Goal: Information Seeking & Learning: Check status

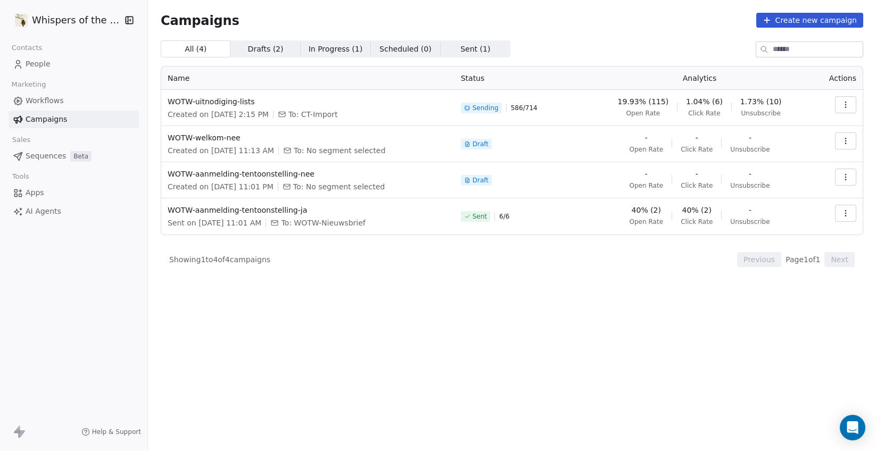
click at [508, 348] on div "All ( 4 ) All ( 4 ) Drafts ( 2 ) Drafts ( 2 ) In Progress ( 1 ) In Progress ( 1…" at bounding box center [512, 198] width 703 height 317
click at [847, 104] on icon "button" at bounding box center [846, 105] width 9 height 9
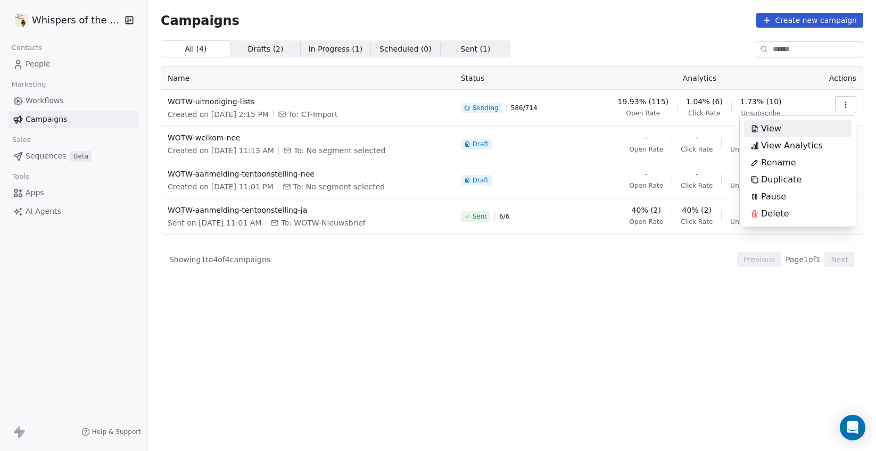
click at [765, 130] on span "View" at bounding box center [771, 128] width 20 height 13
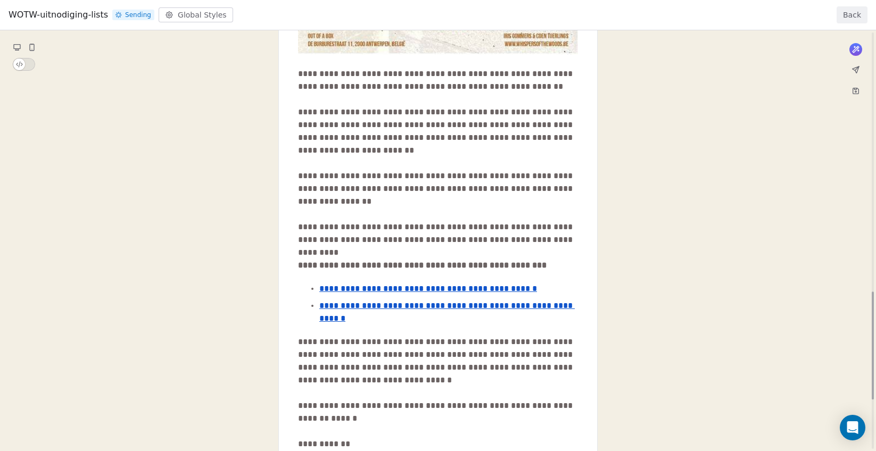
scroll to position [578, 0]
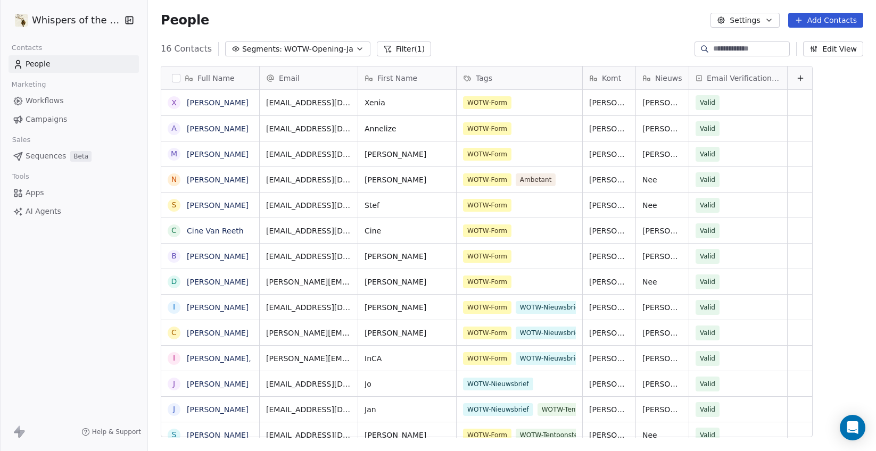
scroll to position [389, 725]
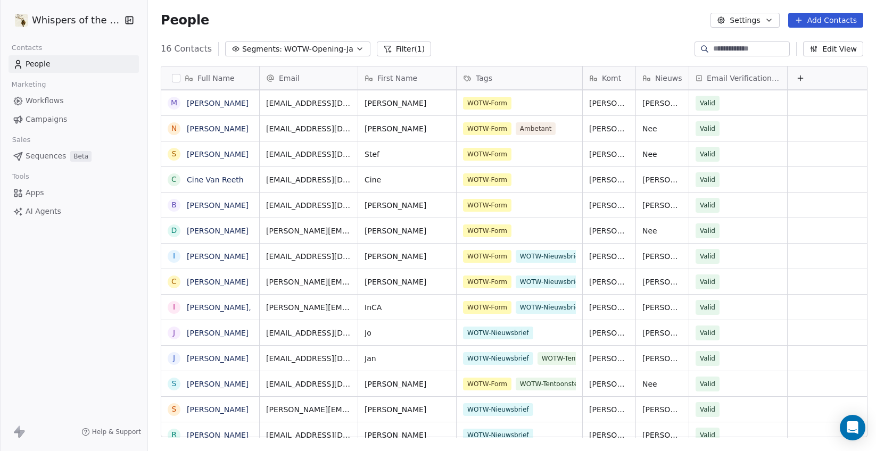
click at [48, 115] on span "Campaigns" at bounding box center [47, 119] width 42 height 11
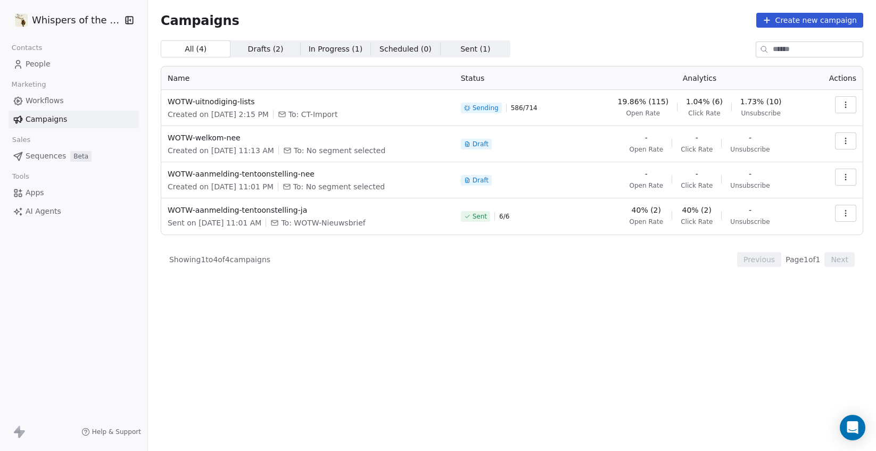
click at [847, 103] on icon "button" at bounding box center [846, 105] width 9 height 9
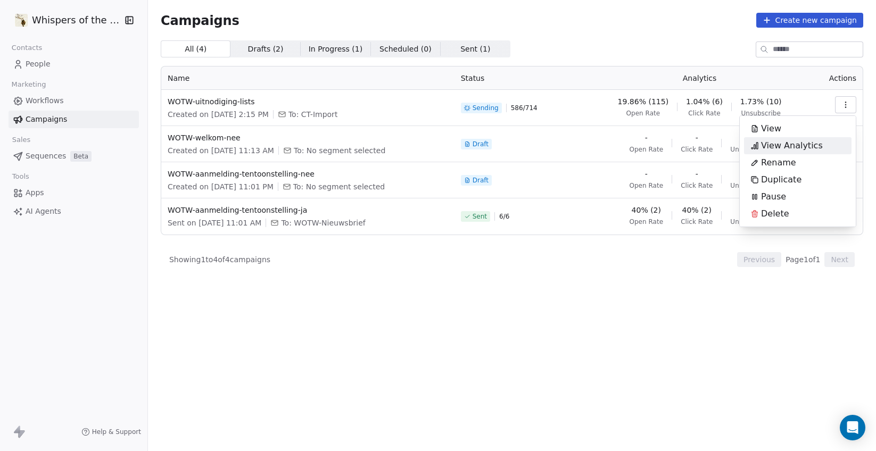
click at [807, 145] on span "View Analytics" at bounding box center [792, 145] width 62 height 13
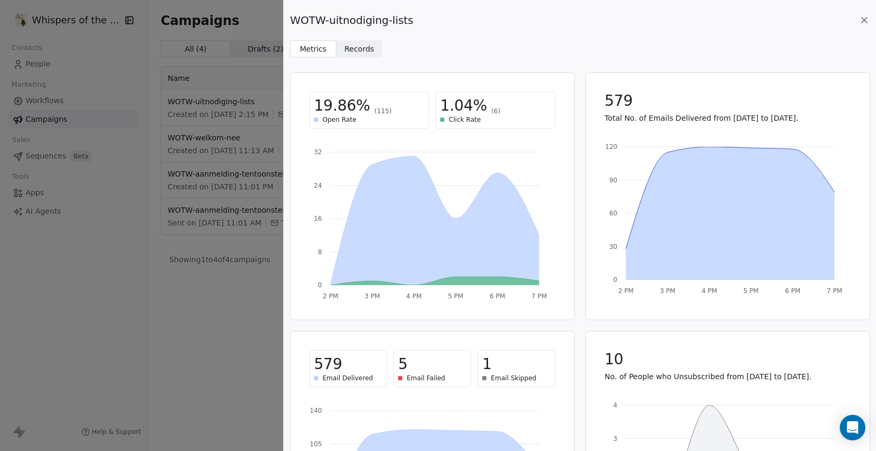
click at [372, 43] on span "Records Records" at bounding box center [359, 48] width 46 height 17
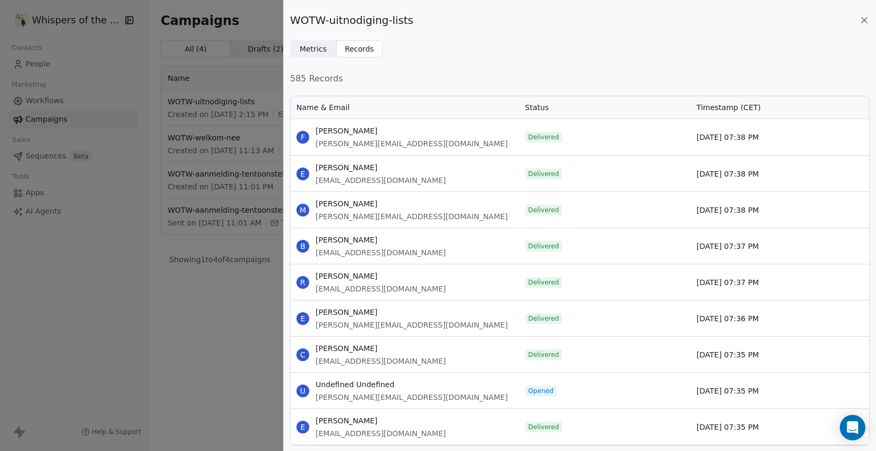
scroll to position [343, 572]
click at [535, 105] on span "Status" at bounding box center [538, 107] width 24 height 11
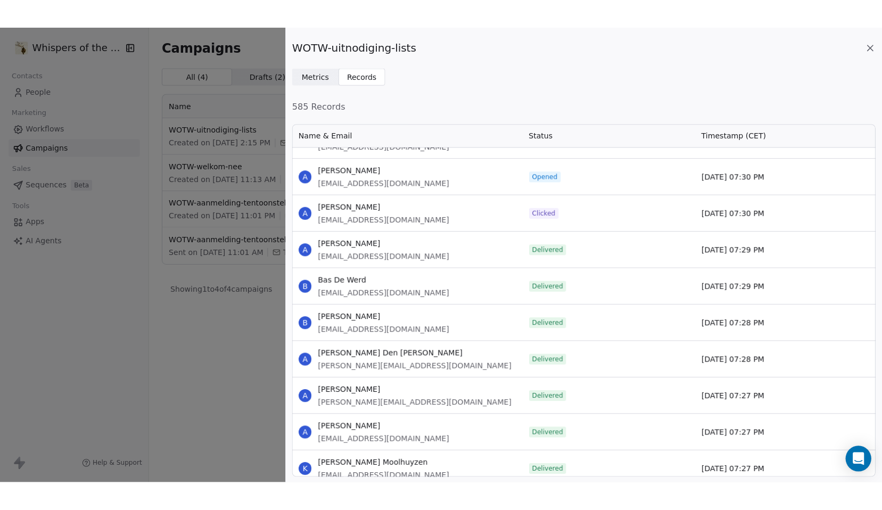
scroll to position [721, 0]
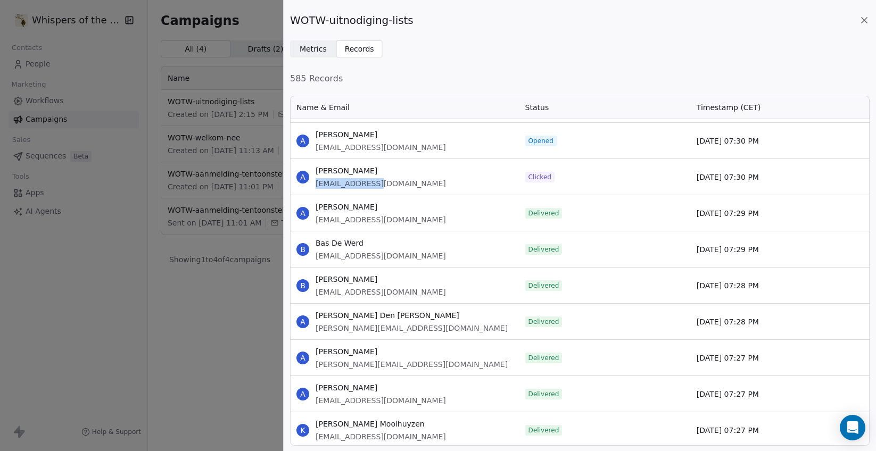
drag, startPoint x: 317, startPoint y: 183, endPoint x: 373, endPoint y: 184, distance: 55.9
click at [373, 184] on span "[EMAIL_ADDRESS][DOMAIN_NAME]" at bounding box center [381, 183] width 130 height 11
copy span "ancella.knopper"
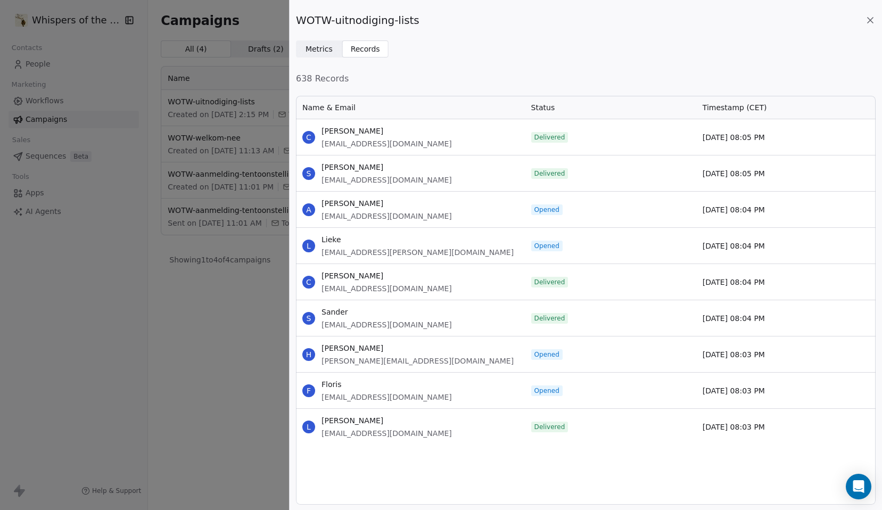
scroll to position [0, 0]
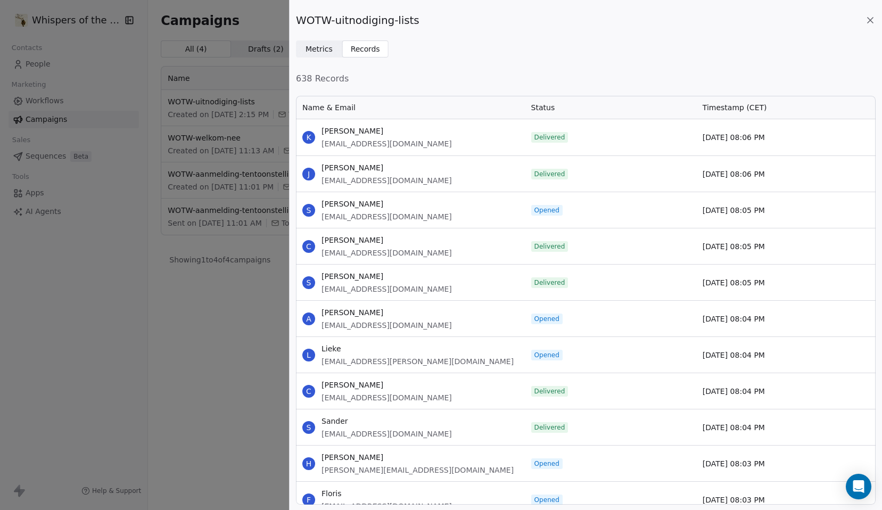
click at [324, 47] on span "Metrics" at bounding box center [319, 49] width 27 height 11
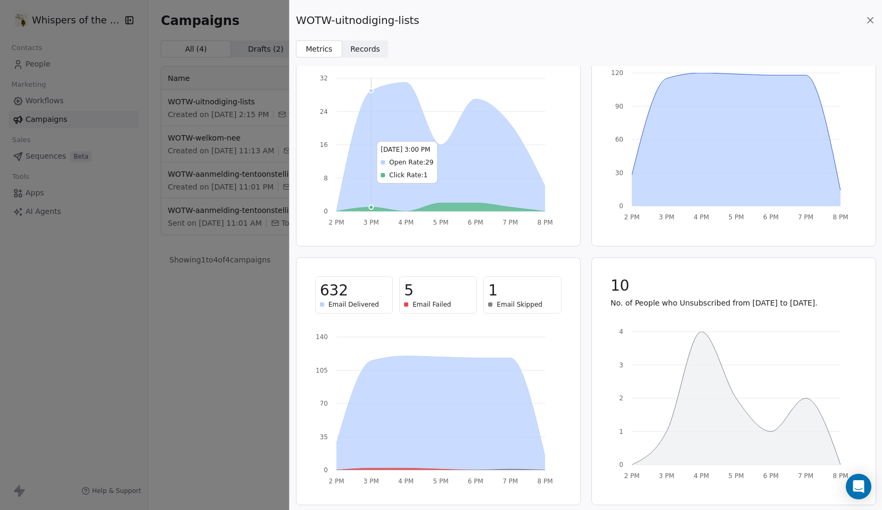
scroll to position [76, 0]
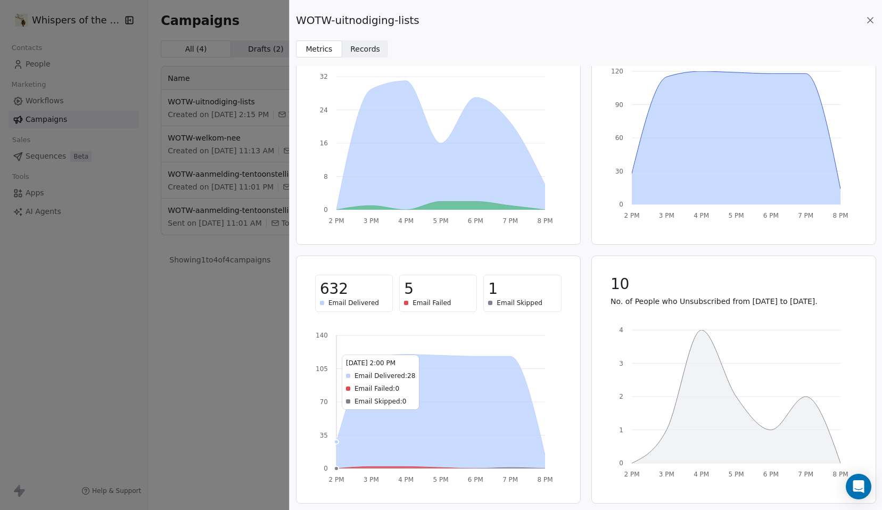
click at [393, 342] on icon "2 PM 3 PM 4 PM 5 PM 6 PM 7 PM 8 PM 0 35 70 105 140" at bounding box center [435, 405] width 241 height 160
click at [249, 348] on div "WOTW-uitnodiging-lists Metrics Metrics Records Records 20.57% (130) Open Rate 0…" at bounding box center [441, 255] width 882 height 510
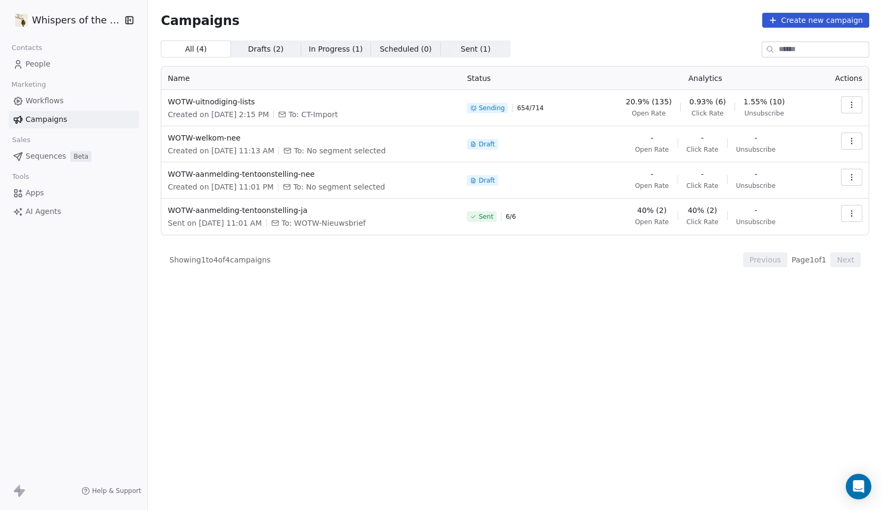
click at [40, 61] on span "People" at bounding box center [38, 64] width 25 height 11
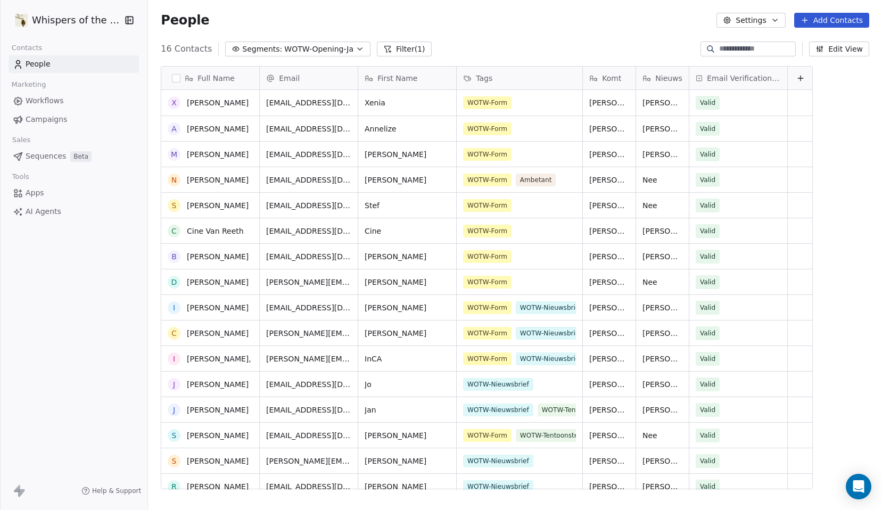
scroll to position [441, 730]
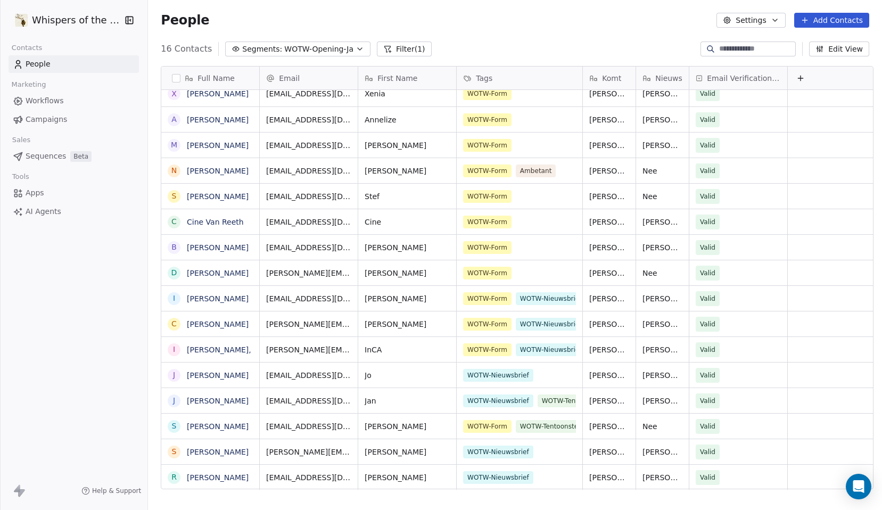
click at [284, 50] on span "WOTW-Opening-Ja" at bounding box center [318, 49] width 69 height 11
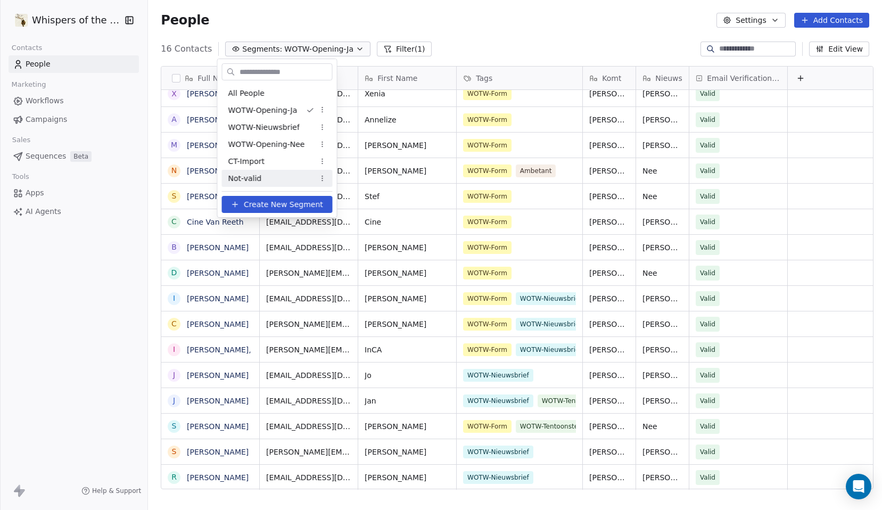
click at [258, 174] on span "Not-valid" at bounding box center [245, 178] width 34 height 11
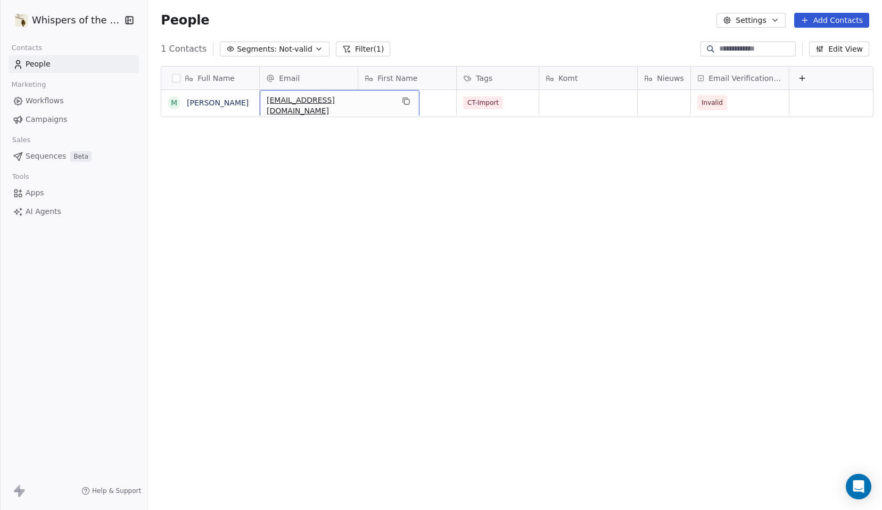
drag, startPoint x: 282, startPoint y: 103, endPoint x: 321, endPoint y: 107, distance: 39.6
drag, startPoint x: 341, startPoint y: 103, endPoint x: 316, endPoint y: 102, distance: 25.1
click at [324, 104] on div "[EMAIL_ADDRESS][DOMAIN_NAME]" at bounding box center [340, 105] width 160 height 31
click at [316, 102] on span "[EMAIL_ADDRESS][DOMAIN_NAME]" at bounding box center [330, 105] width 127 height 21
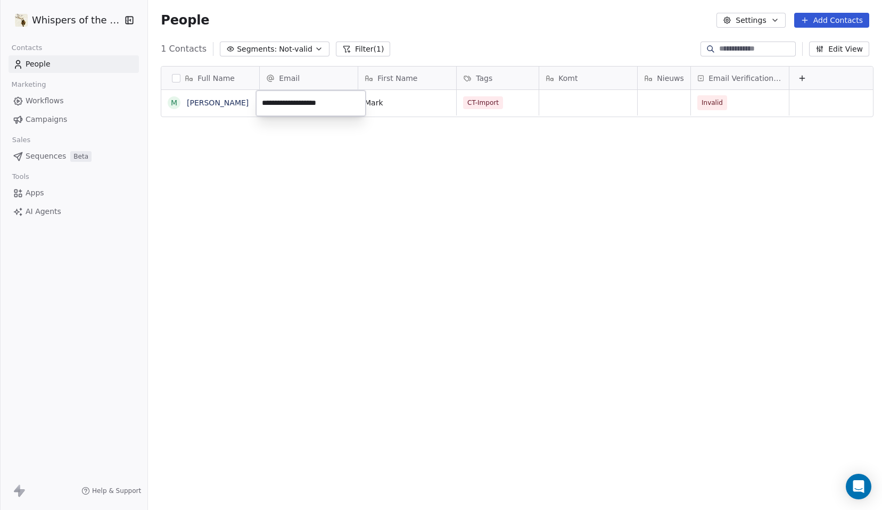
click at [316, 102] on input "**********" at bounding box center [310, 103] width 105 height 21
click at [209, 102] on html "**********" at bounding box center [441, 255] width 882 height 510
click at [209, 102] on link "[PERSON_NAME]" at bounding box center [218, 102] width 62 height 9
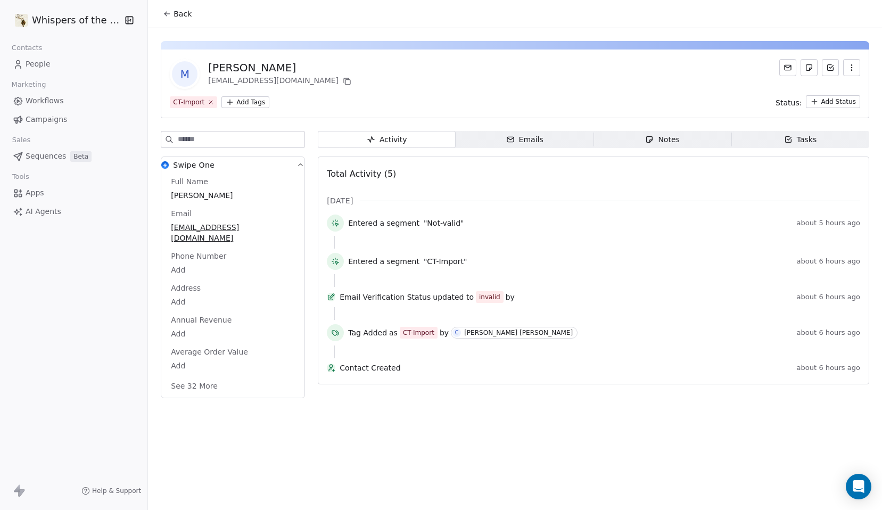
click at [214, 228] on span "[EMAIL_ADDRESS][DOMAIN_NAME]" at bounding box center [233, 232] width 124 height 21
click at [239, 229] on span "[EMAIL_ADDRESS][DOMAIN_NAME]" at bounding box center [232, 233] width 123 height 21
type input "**********"
click at [265, 293] on html "**********" at bounding box center [441, 255] width 882 height 510
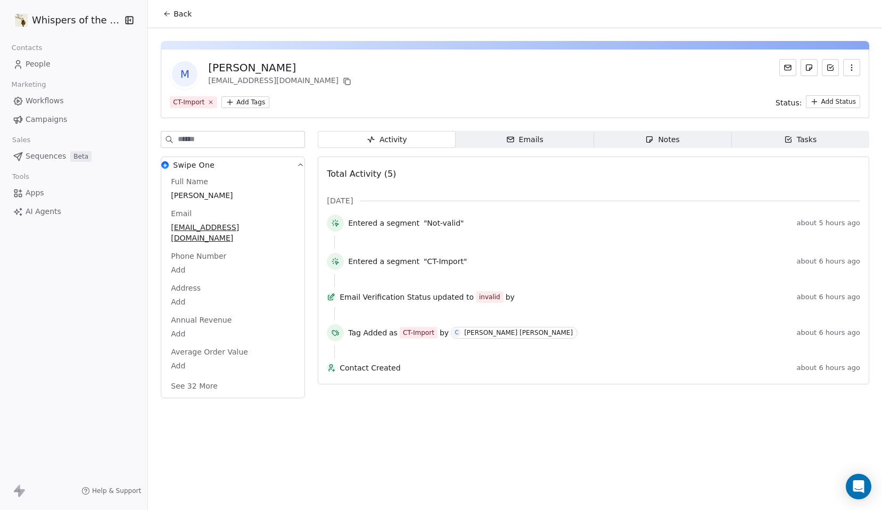
click at [35, 63] on span "People" at bounding box center [38, 64] width 25 height 11
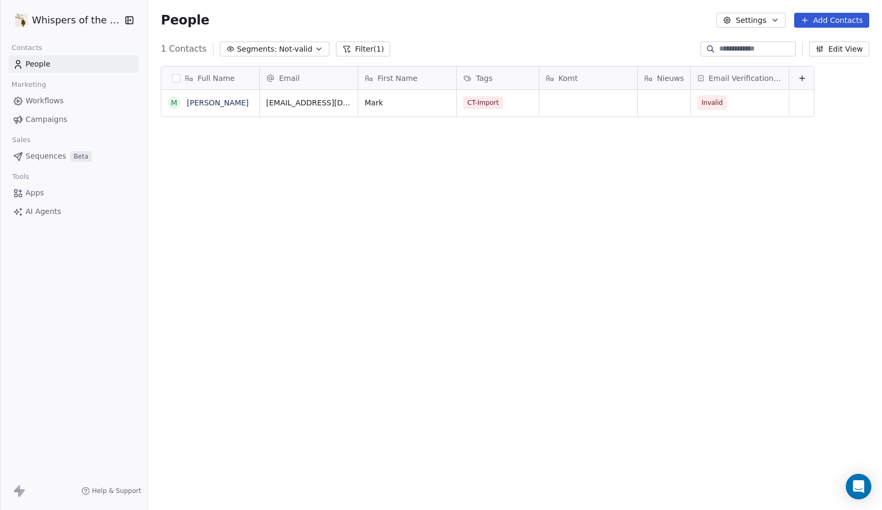
scroll to position [441, 730]
click at [39, 67] on span "People" at bounding box center [38, 64] width 25 height 11
click at [279, 50] on span "Not-valid" at bounding box center [296, 49] width 34 height 11
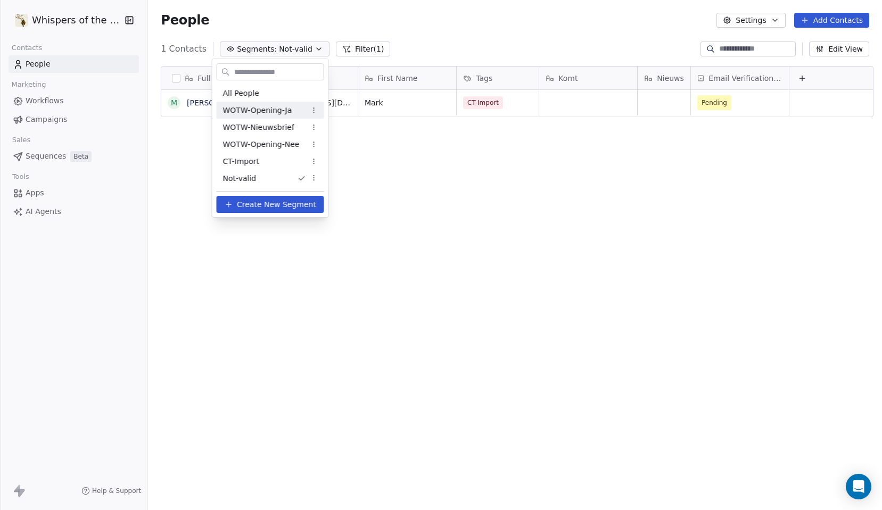
click at [270, 111] on span "WOTW-Opening-Ja" at bounding box center [257, 110] width 69 height 11
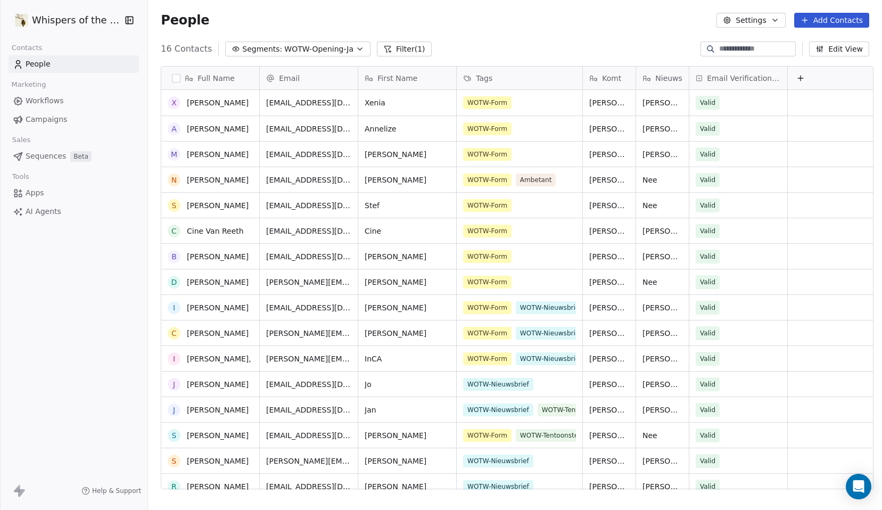
scroll to position [0, 0]
